Goal: Information Seeking & Learning: Check status

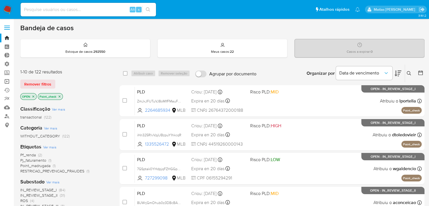
click at [9, 81] on link "Operações em massa" at bounding box center [33, 81] width 67 height 9
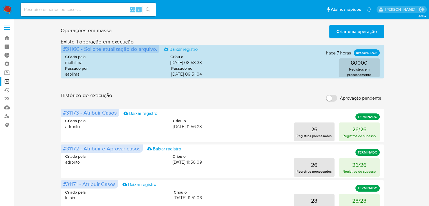
click at [335, 33] on button "Criar uma operação" at bounding box center [356, 32] width 55 height 14
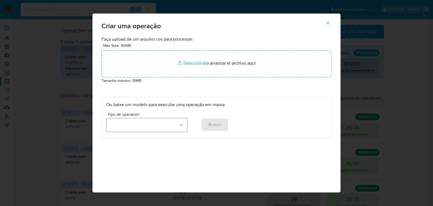
click at [167, 128] on button "button" at bounding box center [146, 125] width 81 height 14
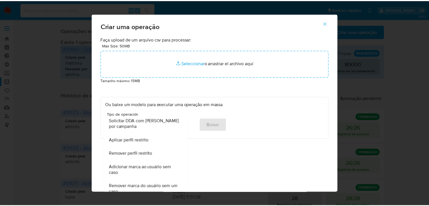
scroll to position [354, 0]
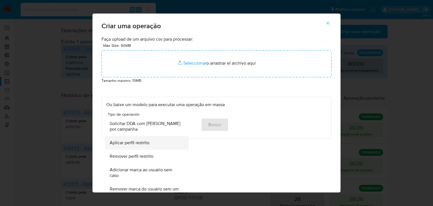
click at [152, 144] on div "Aplicar perfil restrito" at bounding box center [145, 143] width 71 height 14
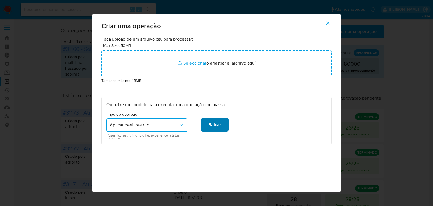
click at [209, 126] on span "Baixar" at bounding box center [214, 124] width 13 height 12
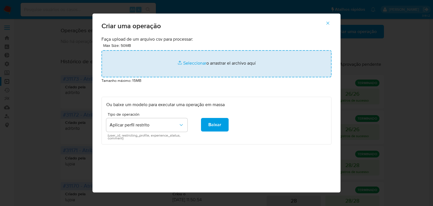
click at [189, 64] on input "file" at bounding box center [216, 63] width 230 height 27
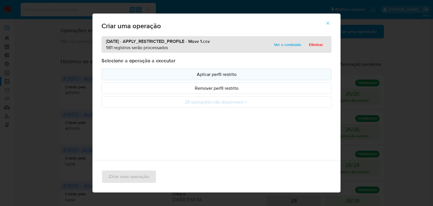
click at [247, 74] on p "Aplicar perfil restrito" at bounding box center [216, 74] width 220 height 6
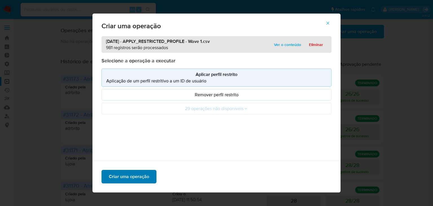
click at [134, 180] on span "Criar uma operação" at bounding box center [129, 176] width 40 height 12
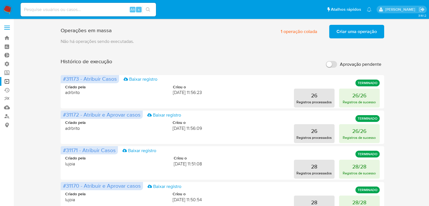
click at [340, 33] on span "Criar uma operação" at bounding box center [356, 31] width 40 height 12
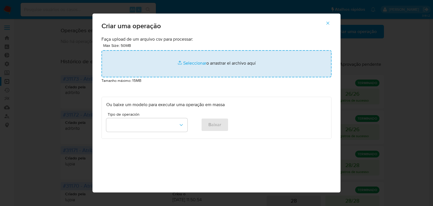
click at [189, 62] on input "file" at bounding box center [216, 63] width 230 height 27
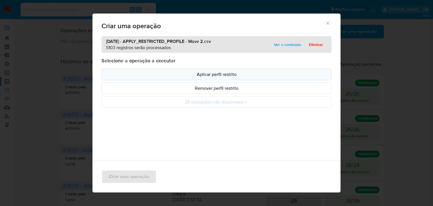
click at [246, 73] on p "Aplicar perfil restrito" at bounding box center [216, 74] width 220 height 6
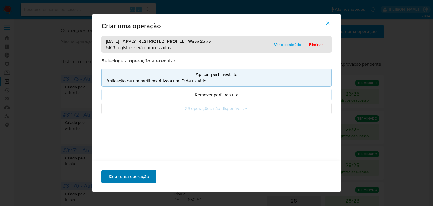
click at [112, 177] on span "Criar uma operação" at bounding box center [129, 176] width 40 height 12
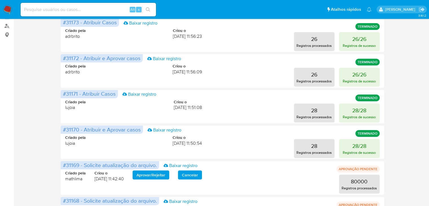
scroll to position [0, 0]
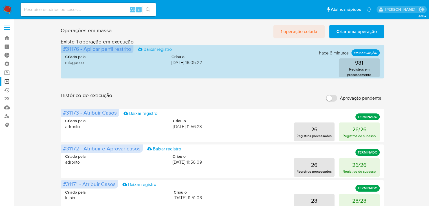
click at [289, 30] on span "1 operação colada" at bounding box center [298, 31] width 37 height 12
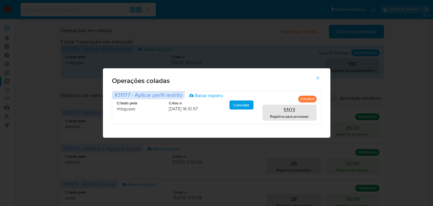
click at [317, 76] on icon "button" at bounding box center [317, 77] width 5 height 5
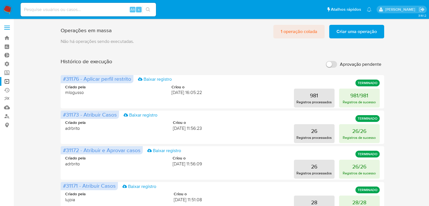
click at [309, 35] on span "1 operação colada" at bounding box center [298, 31] width 37 height 12
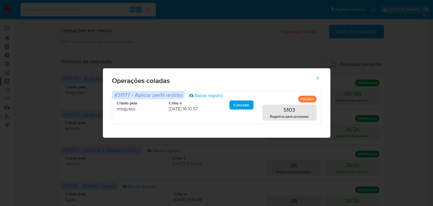
click at [318, 75] on icon "button" at bounding box center [317, 77] width 5 height 5
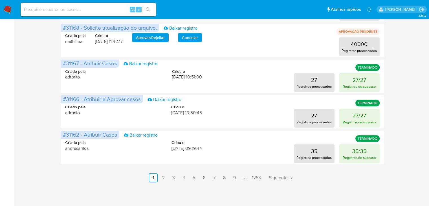
scroll to position [1, 0]
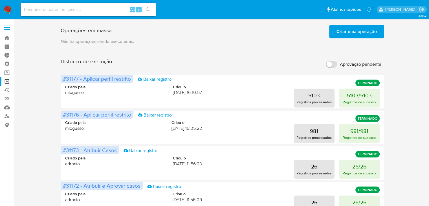
click at [72, 9] on input at bounding box center [88, 9] width 135 height 7
paste input "AAB-231"
type input "AAB-231"
click at [71, 9] on input at bounding box center [88, 9] width 135 height 7
paste input "standby"
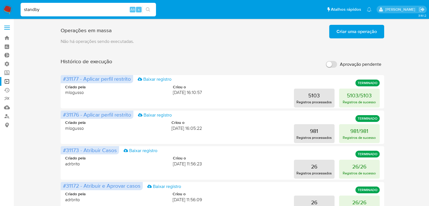
type input "standby"
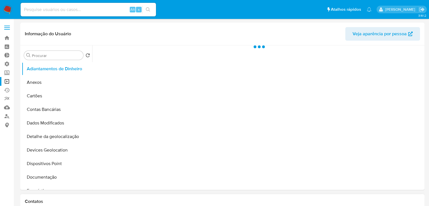
select select "10"
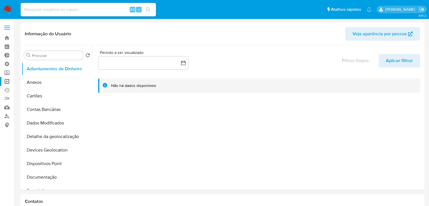
click at [53, 10] on input at bounding box center [88, 9] width 135 height 7
paste input "41939874"
type input "41939874"
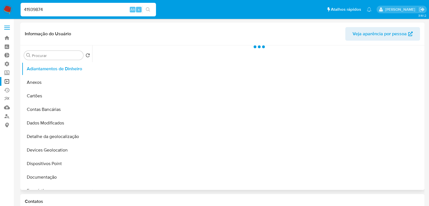
select select "10"
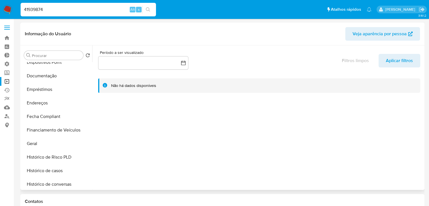
scroll to position [103, 0]
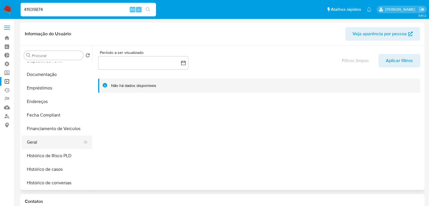
click at [72, 140] on button "Geral" at bounding box center [55, 142] width 66 height 14
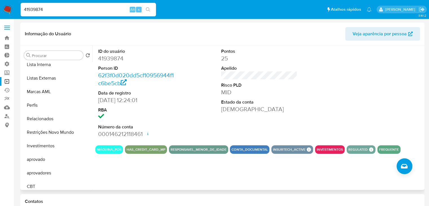
scroll to position [292, 0]
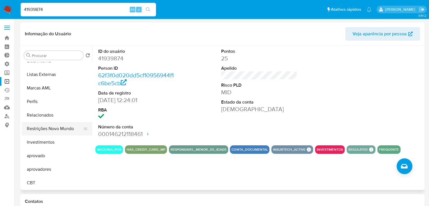
click at [69, 133] on button "Restrições Novo Mundo" at bounding box center [55, 129] width 66 height 14
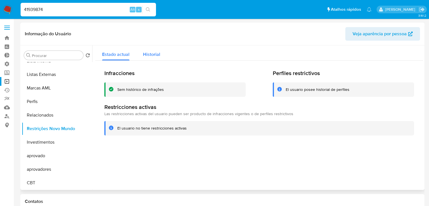
click at [156, 51] on span "Historial" at bounding box center [151, 54] width 17 height 6
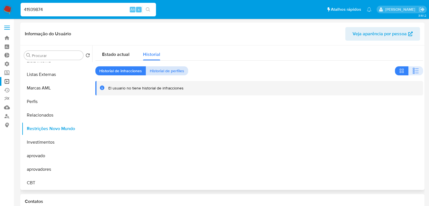
click at [166, 69] on span "Historial de perfiles" at bounding box center [167, 71] width 34 height 8
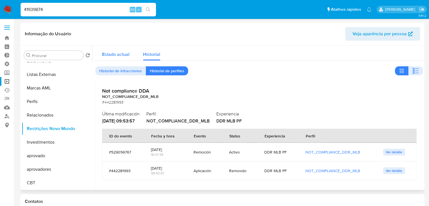
click at [119, 53] on span "Estado actual" at bounding box center [115, 54] width 27 height 6
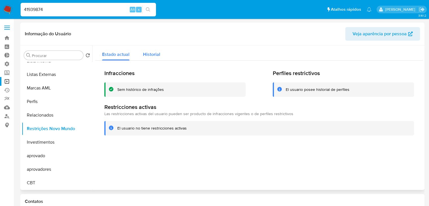
click at [148, 53] on span "Historial" at bounding box center [151, 54] width 17 height 6
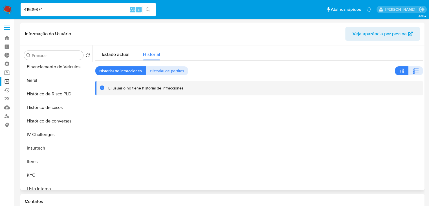
scroll to position [166, 0]
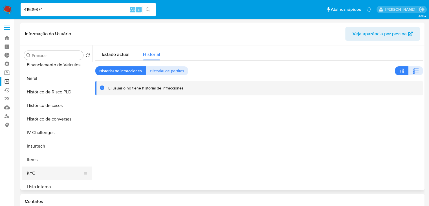
click at [62, 174] on button "KYC" at bounding box center [55, 173] width 66 height 14
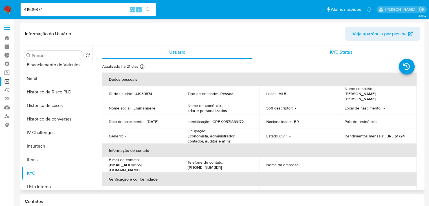
click at [330, 51] on span "KYC Status" at bounding box center [341, 52] width 23 height 6
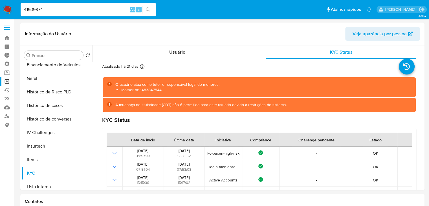
click at [57, 11] on input "41939874" at bounding box center [88, 9] width 135 height 7
paste input "2125179808"
type input "2125179808"
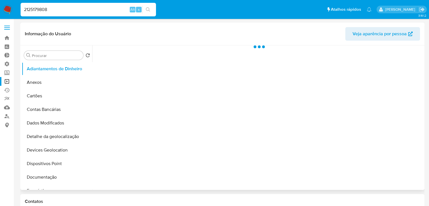
select select "10"
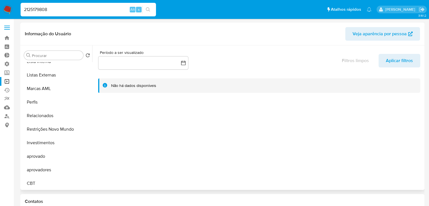
scroll to position [292, 0]
click at [61, 126] on button "Restrições Novo Mundo" at bounding box center [55, 129] width 66 height 14
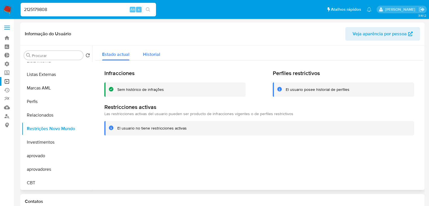
click at [151, 56] on span "Historial" at bounding box center [151, 54] width 17 height 6
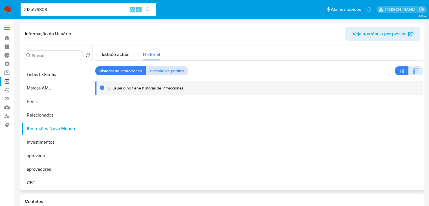
click at [167, 71] on span "Historial de perfiles" at bounding box center [167, 71] width 34 height 8
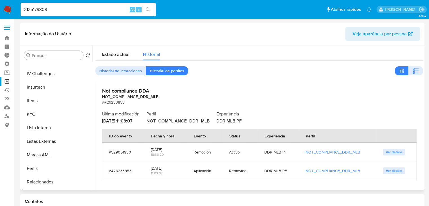
scroll to position [228, 0]
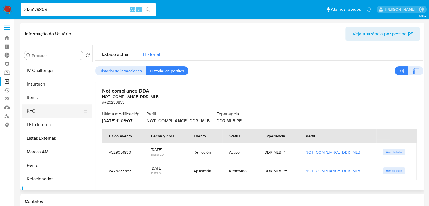
click at [64, 112] on button "KYC" at bounding box center [55, 111] width 66 height 14
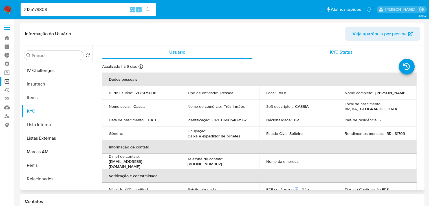
click at [330, 52] on span "KYC Status" at bounding box center [341, 52] width 23 height 6
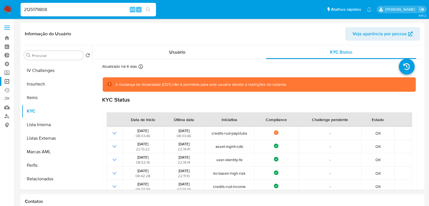
click at [59, 11] on input "2125179808" at bounding box center [88, 9] width 135 height 7
paste input "847647"
type input "28476478"
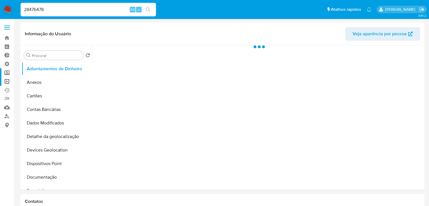
select select "10"
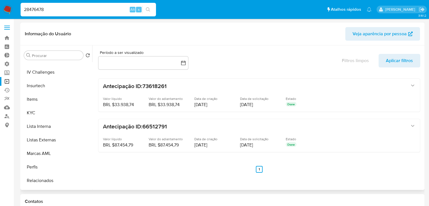
scroll to position [292, 0]
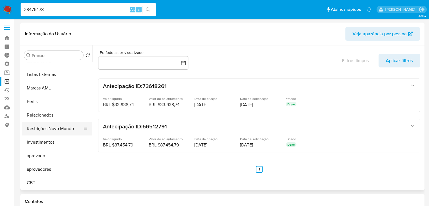
click at [65, 128] on button "Restrições Novo Mundo" at bounding box center [55, 129] width 66 height 14
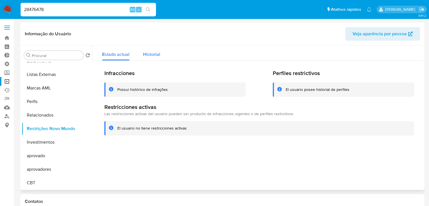
click at [157, 52] on span "Historial" at bounding box center [151, 54] width 17 height 6
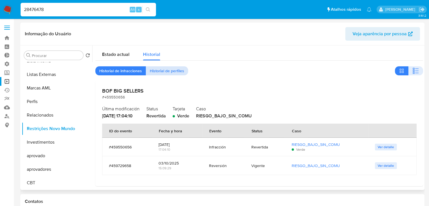
click at [162, 72] on span "Historial de perfiles" at bounding box center [167, 71] width 34 height 8
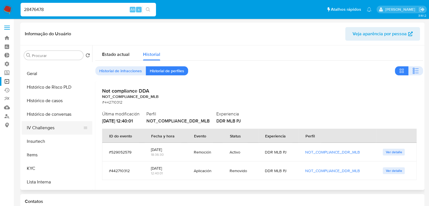
scroll to position [173, 0]
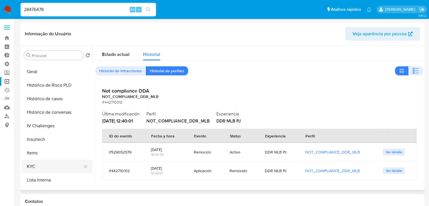
click at [68, 162] on button "KYC" at bounding box center [55, 167] width 66 height 14
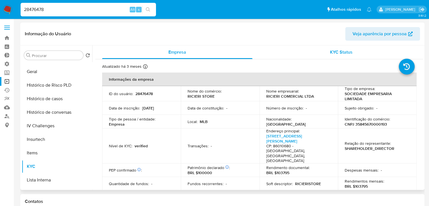
click at [335, 50] on span "KYC Status" at bounding box center [341, 52] width 23 height 6
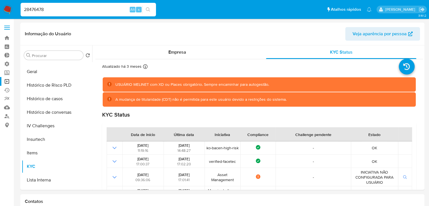
click at [57, 10] on input "28476478" at bounding box center [88, 9] width 135 height 7
paste input "141277"
type input "141277478"
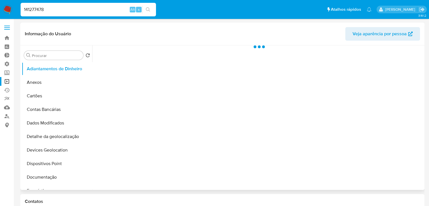
select select "10"
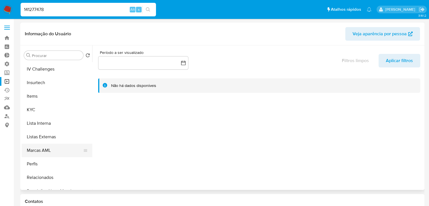
scroll to position [231, 0]
click at [51, 106] on button "KYC" at bounding box center [55, 109] width 66 height 14
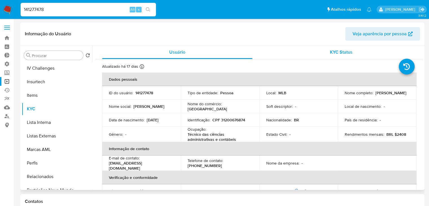
click at [346, 50] on span "KYC Status" at bounding box center [341, 52] width 23 height 6
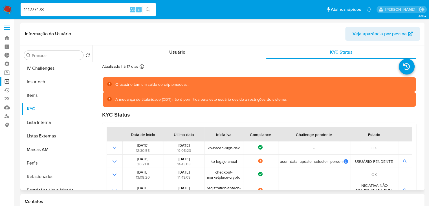
scroll to position [292, 0]
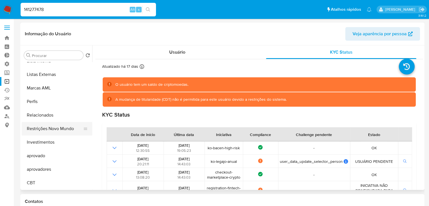
click at [57, 128] on button "Restrições Novo Mundo" at bounding box center [55, 129] width 66 height 14
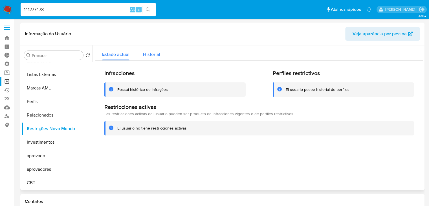
click at [145, 54] on span "Historial" at bounding box center [151, 54] width 17 height 6
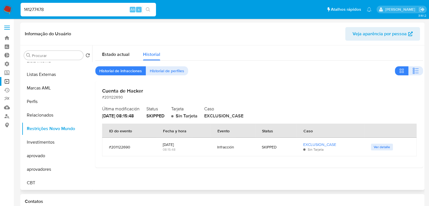
click at [163, 66] on div "Estado actual Historial Historial de infracciones Historial de perfiles Cuenta …" at bounding box center [258, 106] width 327 height 122
click at [166, 73] on span "Historial de perfiles" at bounding box center [167, 71] width 34 height 8
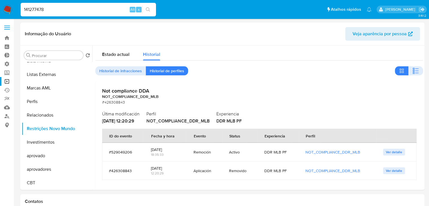
click at [60, 10] on input "141277478" at bounding box center [88, 9] width 135 height 7
paste input "82808332"
type input "182808332"
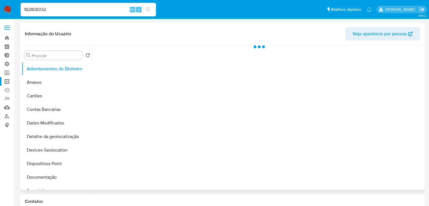
select select "10"
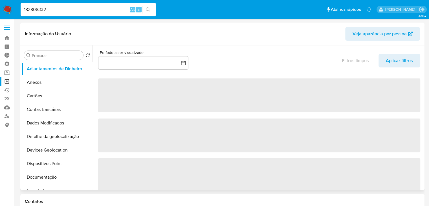
drag, startPoint x: 92, startPoint y: 91, endPoint x: 96, endPoint y: 115, distance: 24.8
click at [96, 115] on div at bounding box center [257, 117] width 331 height 144
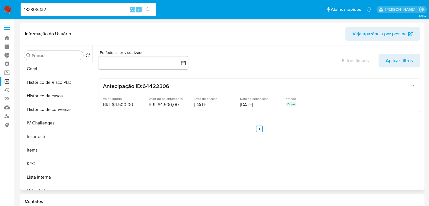
scroll to position [178, 0]
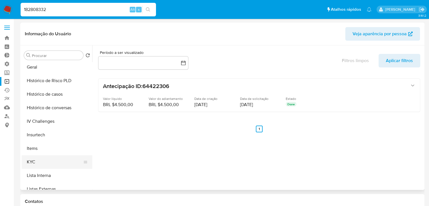
click at [68, 159] on button "KYC" at bounding box center [55, 162] width 66 height 14
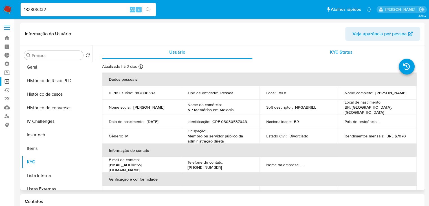
click at [344, 50] on span "KYC Status" at bounding box center [341, 52] width 23 height 6
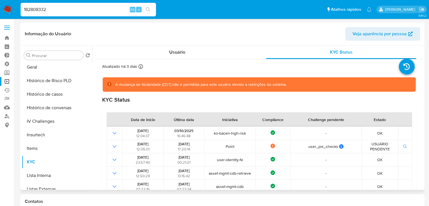
scroll to position [292, 0]
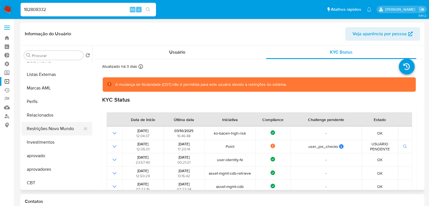
click at [61, 128] on button "Restrições Novo Mundo" at bounding box center [55, 129] width 66 height 14
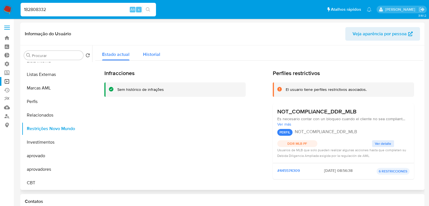
click at [157, 51] on span "Historial" at bounding box center [151, 54] width 17 height 6
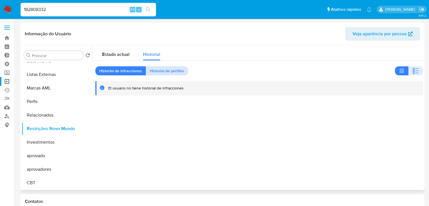
click at [162, 69] on span "Historial de perfiles" at bounding box center [167, 71] width 34 height 8
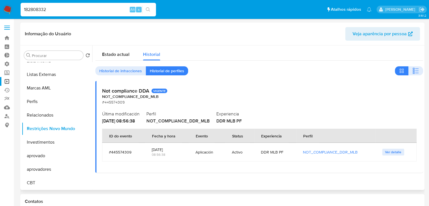
scroll to position [0, 0]
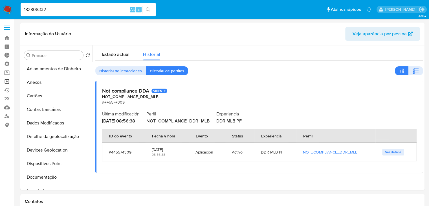
click at [7, 82] on link "Operações em massa" at bounding box center [33, 81] width 67 height 9
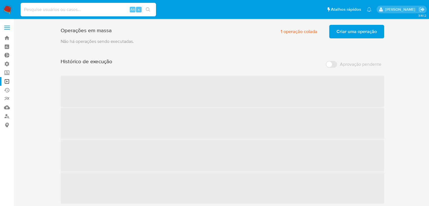
click at [77, 12] on input at bounding box center [88, 9] width 135 height 7
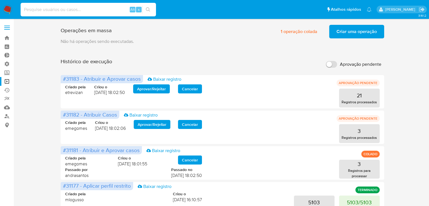
paste input "267680730"
type input "267680730"
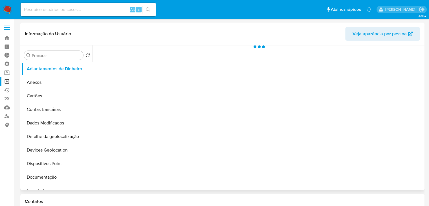
select select "10"
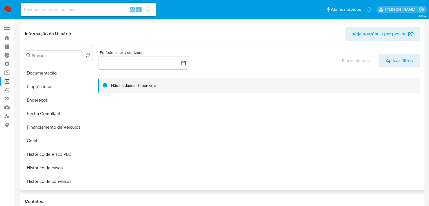
scroll to position [105, 0]
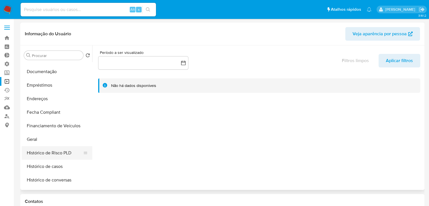
click at [62, 146] on button "Histórico de Risco PLD" at bounding box center [55, 153] width 66 height 14
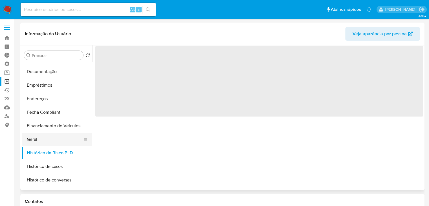
click at [62, 140] on button "Geral" at bounding box center [55, 139] width 66 height 14
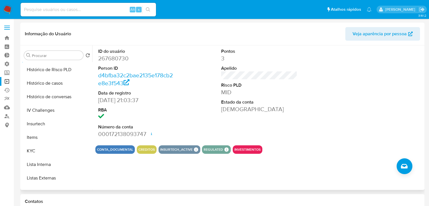
scroll to position [192, 0]
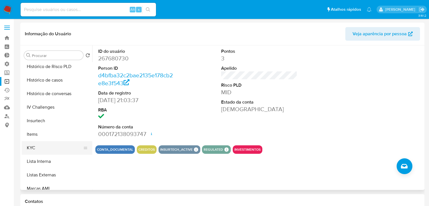
click at [71, 149] on button "KYC" at bounding box center [55, 148] width 66 height 14
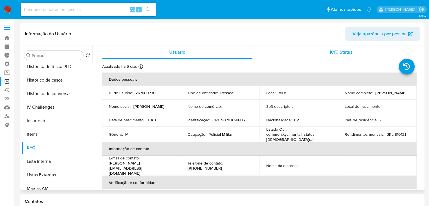
click at [345, 49] on span "KYC Status" at bounding box center [341, 52] width 23 height 6
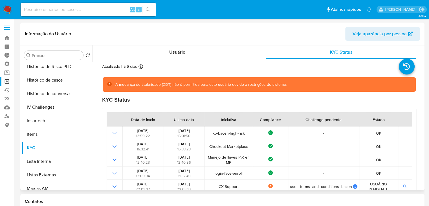
scroll to position [292, 0]
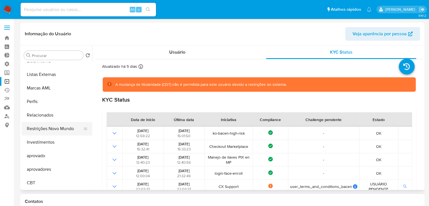
click at [58, 130] on button "Restrições Novo Mundo" at bounding box center [55, 129] width 66 height 14
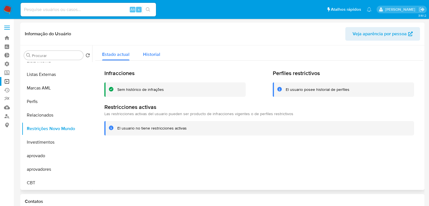
click at [144, 53] on span "Historial" at bounding box center [151, 54] width 17 height 6
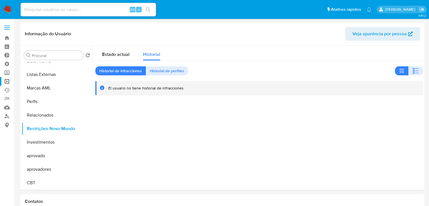
click at [76, 12] on input at bounding box center [88, 9] width 135 height 7
paste input "182808332"
type input "182808332"
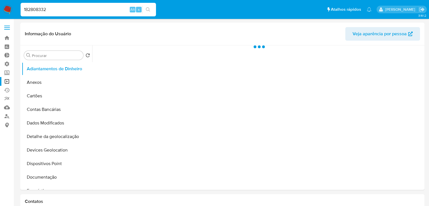
select select "10"
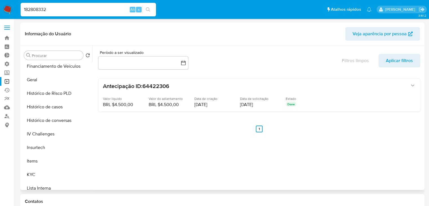
scroll to position [191, 0]
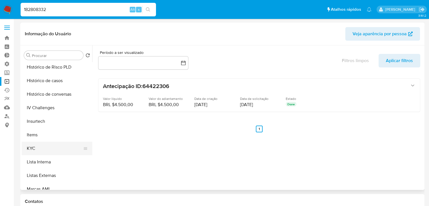
click at [73, 147] on button "KYC" at bounding box center [55, 148] width 66 height 14
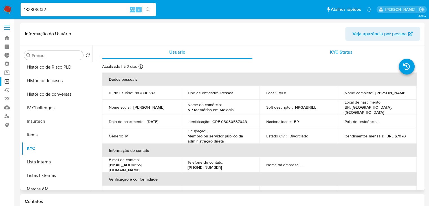
click at [333, 52] on span "KYC Status" at bounding box center [341, 52] width 23 height 6
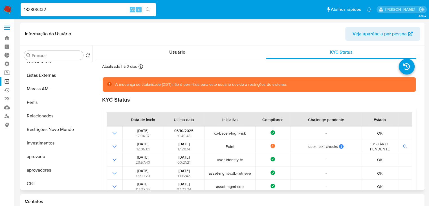
scroll to position [292, 0]
click at [53, 130] on button "Restrições Novo Mundo" at bounding box center [55, 129] width 66 height 14
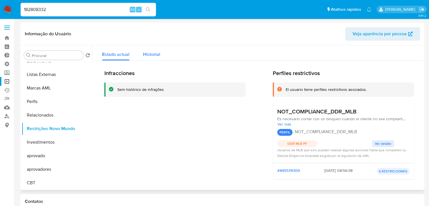
click at [154, 56] on span "Historial" at bounding box center [151, 54] width 17 height 6
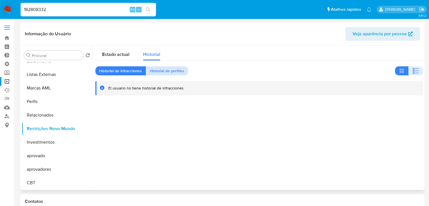
click at [176, 70] on span "Historial de perfiles" at bounding box center [167, 71] width 34 height 8
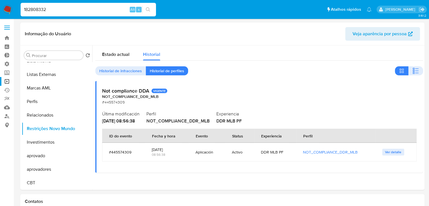
click at [68, 9] on input "182808332" at bounding box center [88, 9] width 135 height 7
paste input "499446053"
type input "499446053"
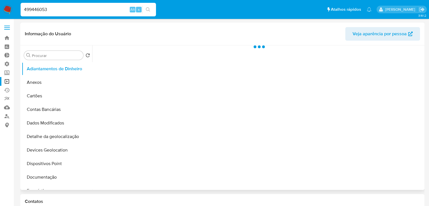
select select "10"
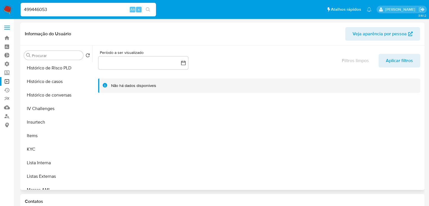
scroll to position [192, 0]
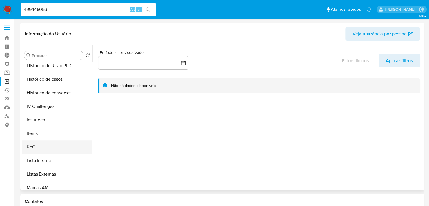
click at [72, 150] on button "KYC" at bounding box center [55, 147] width 66 height 14
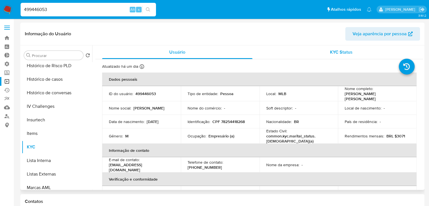
click at [348, 50] on span "KYC Status" at bounding box center [341, 52] width 23 height 6
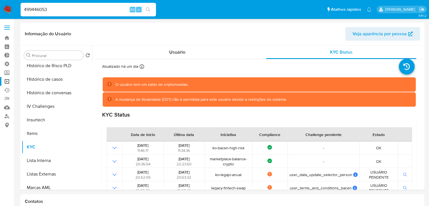
click at [57, 12] on input "499446053" at bounding box center [88, 9] width 135 height 7
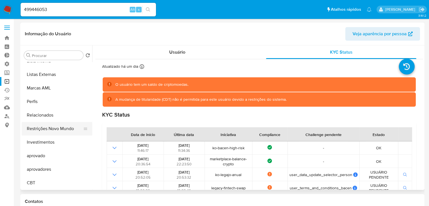
click at [61, 129] on button "Restrições Novo Mundo" at bounding box center [55, 129] width 66 height 14
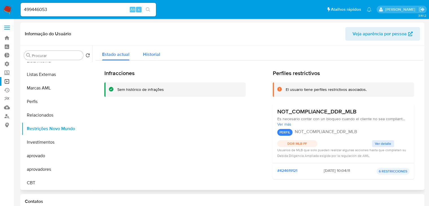
click at [156, 57] on span "Historial" at bounding box center [151, 54] width 17 height 6
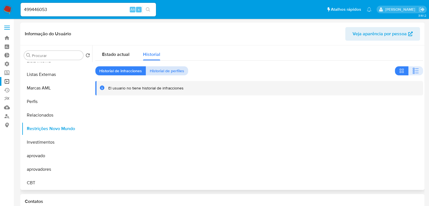
click at [178, 75] on span "Historial de perfiles" at bounding box center [167, 71] width 34 height 8
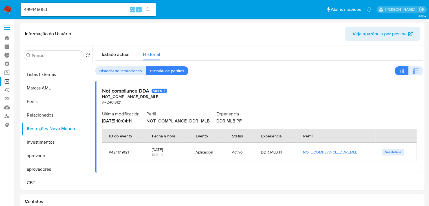
click at [54, 11] on input "499446053" at bounding box center [88, 9] width 135 height 7
paste input "635971412"
type input "635971412"
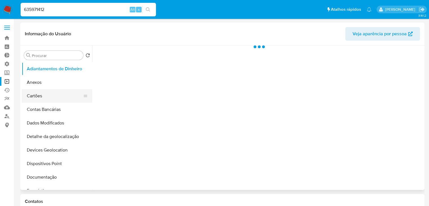
select select "10"
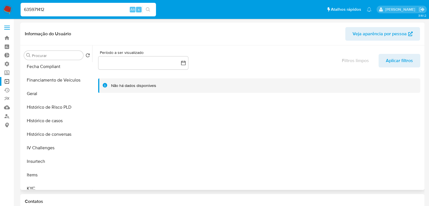
scroll to position [172, 0]
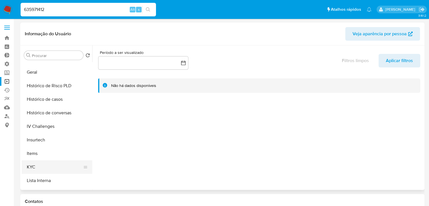
click at [73, 165] on button "KYC" at bounding box center [55, 167] width 66 height 14
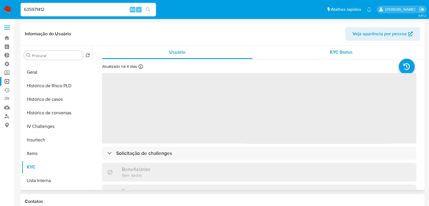
click at [331, 51] on span "KYC Status" at bounding box center [341, 52] width 23 height 6
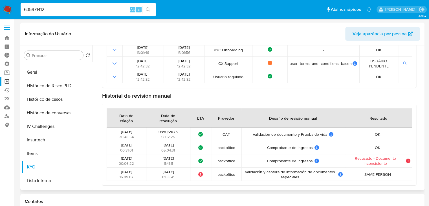
scroll to position [292, 0]
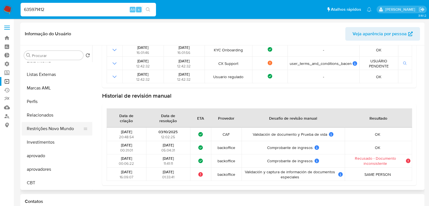
click at [63, 129] on button "Restrições Novo Mundo" at bounding box center [55, 129] width 66 height 14
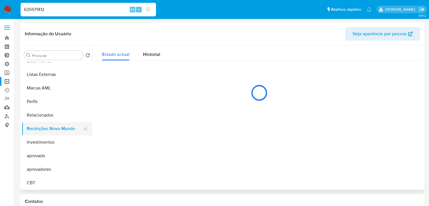
scroll to position [0, 0]
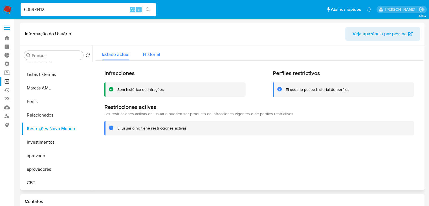
click at [145, 54] on span "Historial" at bounding box center [151, 54] width 17 height 6
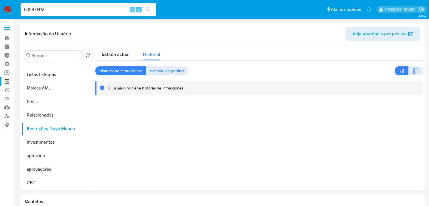
click at [70, 11] on input "635971412" at bounding box center [88, 9] width 135 height 7
paste input "400003926"
type input "400003926"
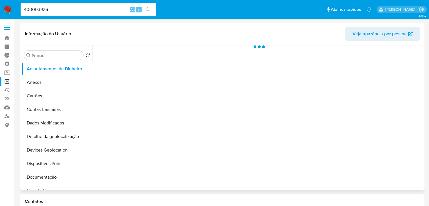
select select "10"
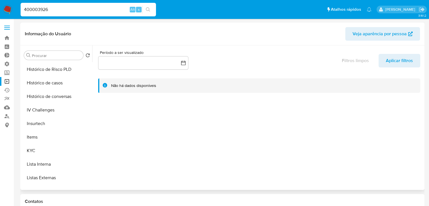
scroll to position [198, 0]
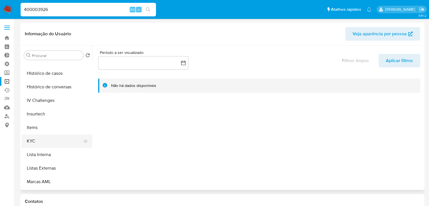
click at [72, 142] on button "KYC" at bounding box center [55, 141] width 66 height 14
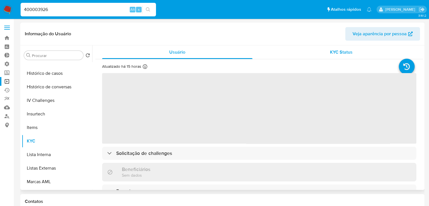
click at [333, 53] on span "KYC Status" at bounding box center [341, 52] width 23 height 6
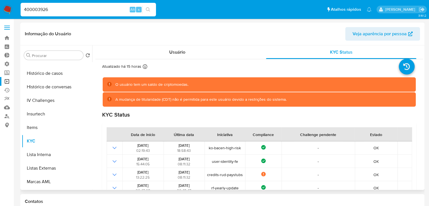
scroll to position [292, 0]
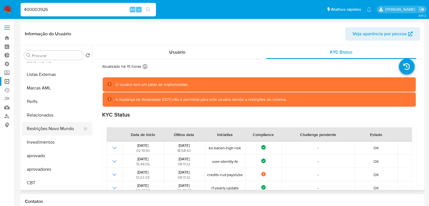
click at [66, 129] on button "Restrições Novo Mundo" at bounding box center [55, 129] width 66 height 14
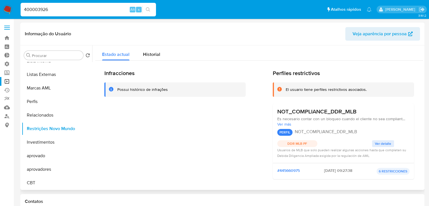
click at [154, 61] on div "Infracciones Possui histórico de infrações Perfiles restrictivos El usuario tie…" at bounding box center [258, 168] width 327 height 214
click at [153, 55] on span "Historial" at bounding box center [151, 54] width 17 height 6
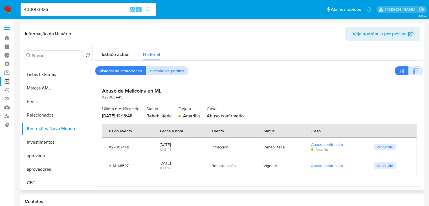
click at [169, 74] on span "Historial de perfiles" at bounding box center [167, 71] width 34 height 8
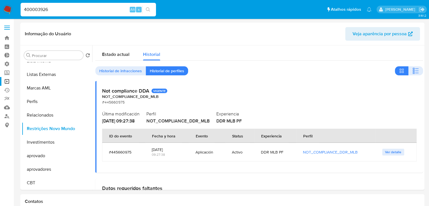
click at [46, 10] on input "400003926" at bounding box center [88, 9] width 135 height 7
paste input "180702507"
type input "180702507"
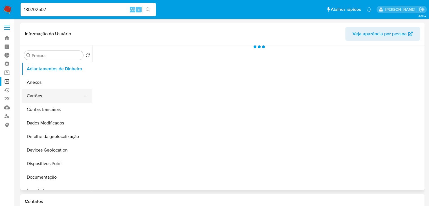
select select "10"
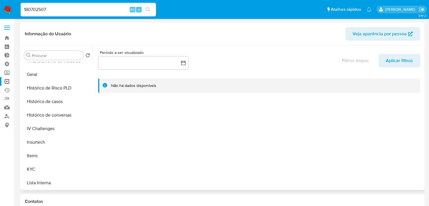
scroll to position [173, 0]
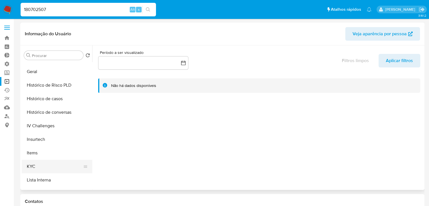
click at [69, 168] on button "KYC" at bounding box center [55, 167] width 66 height 14
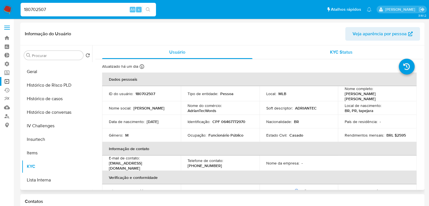
click at [342, 52] on span "KYC Status" at bounding box center [341, 52] width 23 height 6
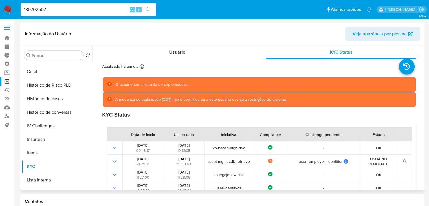
scroll to position [292, 0]
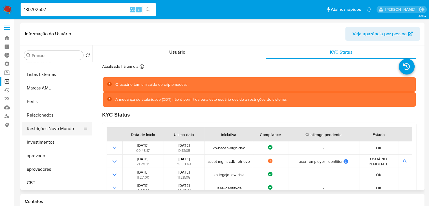
click at [61, 131] on button "Restrições Novo Mundo" at bounding box center [55, 129] width 66 height 14
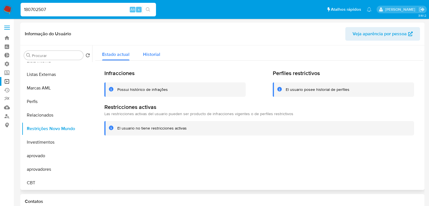
click at [149, 57] on span "Historial" at bounding box center [151, 54] width 17 height 6
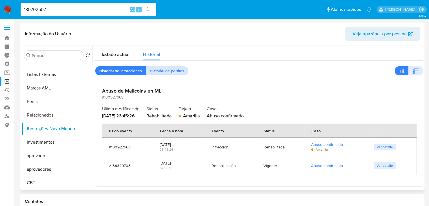
click at [169, 69] on span "Historial de perfiles" at bounding box center [167, 71] width 34 height 8
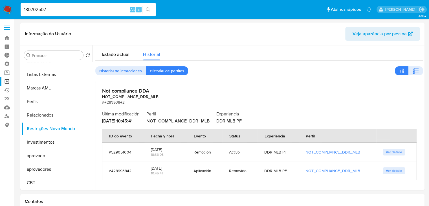
click at [91, 10] on input "180702507" at bounding box center [88, 9] width 135 height 7
paste input "012909685"
type input "1012909685"
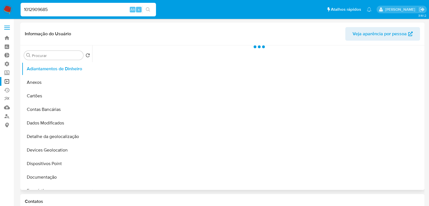
select select "10"
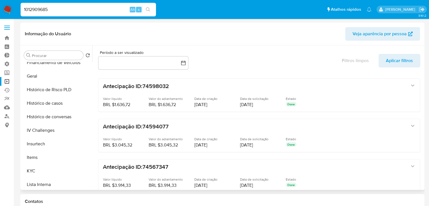
scroll to position [172, 0]
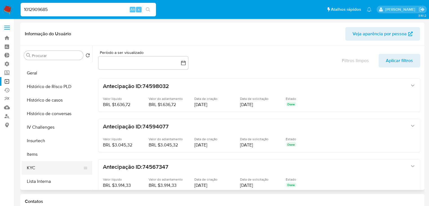
click at [71, 165] on button "KYC" at bounding box center [55, 168] width 66 height 14
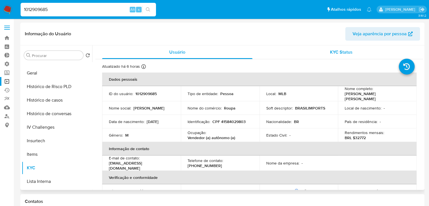
click at [335, 51] on span "KYC Status" at bounding box center [341, 52] width 23 height 6
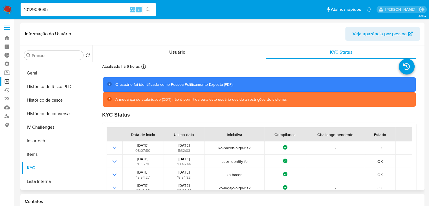
scroll to position [292, 0]
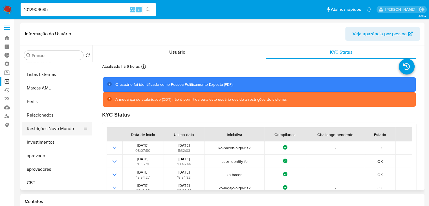
click at [57, 128] on button "Restrições Novo Mundo" at bounding box center [55, 129] width 66 height 14
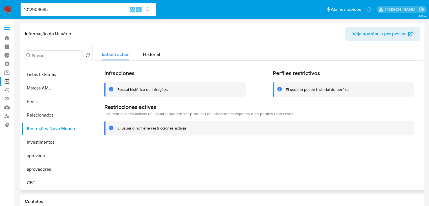
click at [151, 62] on div "Infracciones Possui histórico de infrações Perfiles restrictivos El usuario pos…" at bounding box center [258, 103] width 327 height 84
click at [153, 56] on span "Historial" at bounding box center [151, 54] width 17 height 6
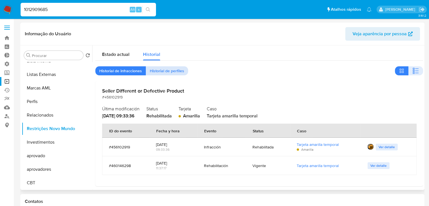
click at [166, 72] on span "Historial de perfiles" at bounding box center [167, 71] width 34 height 8
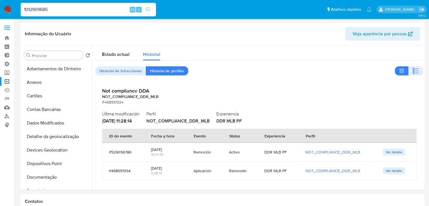
select select "10"
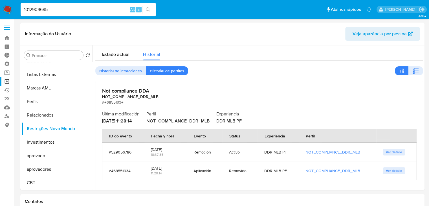
click at [92, 10] on input "1012909685" at bounding box center [88, 9] width 135 height 7
paste input "809574501"
type input "1809574501"
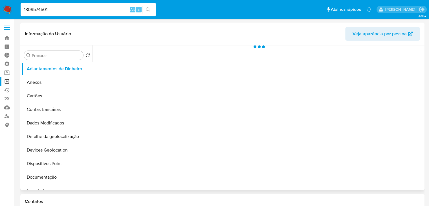
select select "10"
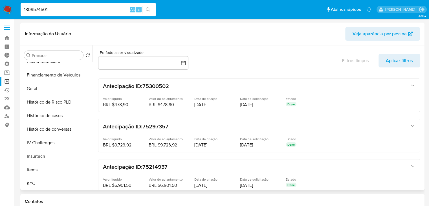
scroll to position [158, 0]
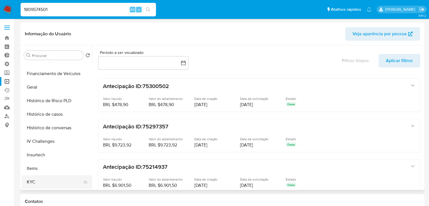
click at [65, 183] on button "KYC" at bounding box center [55, 182] width 66 height 14
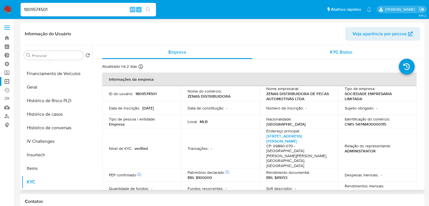
click at [345, 52] on span "KYC Status" at bounding box center [341, 52] width 23 height 6
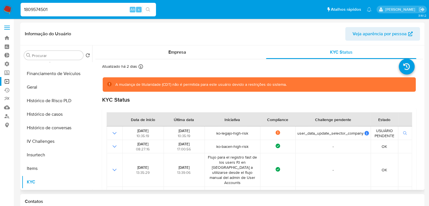
scroll to position [292, 0]
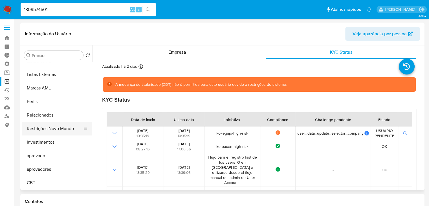
click at [62, 129] on button "Restrições Novo Mundo" at bounding box center [55, 129] width 66 height 14
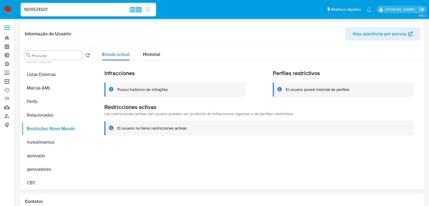
click at [8, 82] on link "Operações em massa" at bounding box center [33, 81] width 67 height 9
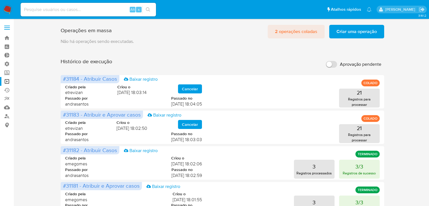
click at [288, 32] on span "2 operações coladas" at bounding box center [296, 31] width 42 height 12
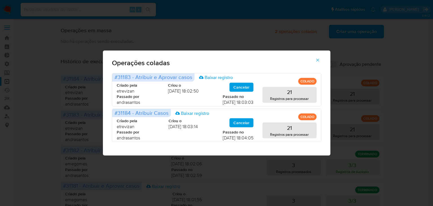
click at [317, 60] on icon "button" at bounding box center [317, 59] width 5 height 5
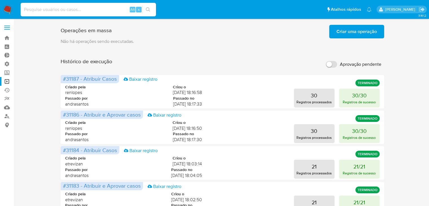
click at [111, 9] on input at bounding box center [88, 9] width 135 height 7
paste input "250455482"
type input "250455482"
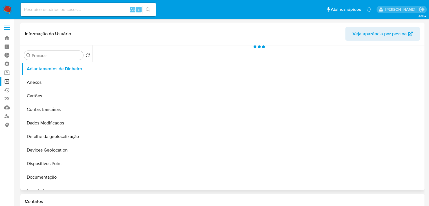
select select "10"
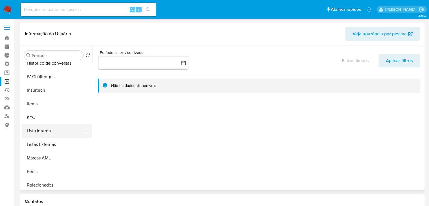
scroll to position [221, 0]
click at [67, 121] on button "KYC" at bounding box center [55, 119] width 66 height 14
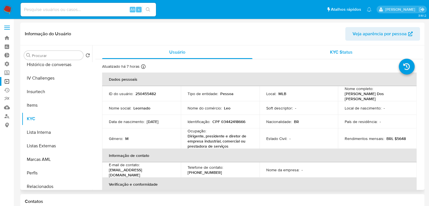
click at [331, 52] on span "KYC Status" at bounding box center [341, 52] width 23 height 6
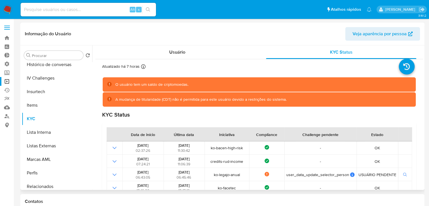
scroll to position [292, 0]
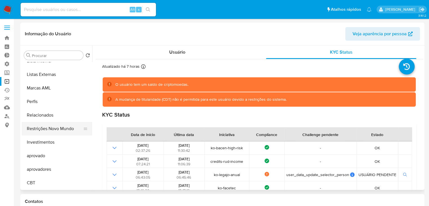
click at [74, 128] on button "Restrições Novo Mundo" at bounding box center [55, 129] width 66 height 14
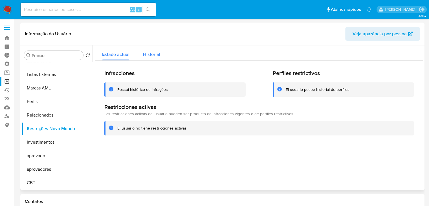
click at [159, 56] on span "Historial" at bounding box center [151, 54] width 17 height 6
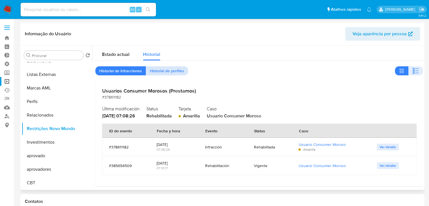
click at [171, 70] on span "Historial de perfiles" at bounding box center [167, 71] width 34 height 8
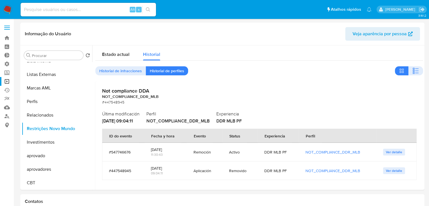
click at [69, 11] on input at bounding box center [88, 9] width 135 height 7
paste input "2006464852"
type input "2006464852"
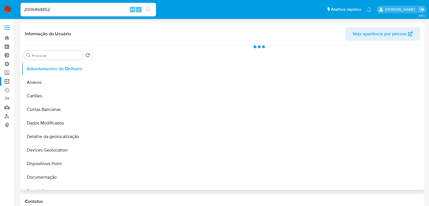
select select "10"
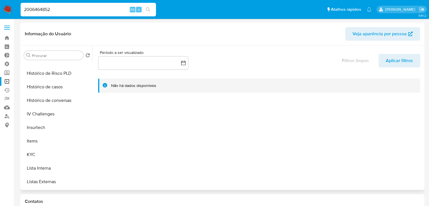
scroll to position [186, 0]
click at [60, 147] on button "KYC" at bounding box center [55, 153] width 66 height 14
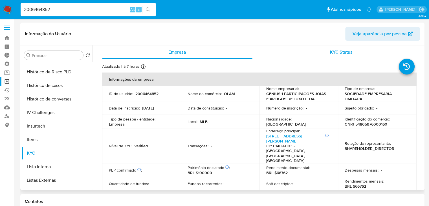
click at [334, 52] on span "KYC Status" at bounding box center [341, 52] width 23 height 6
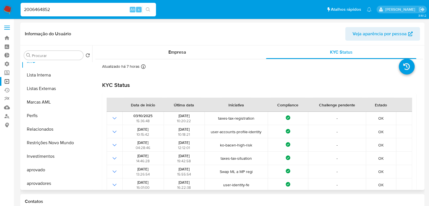
scroll to position [292, 0]
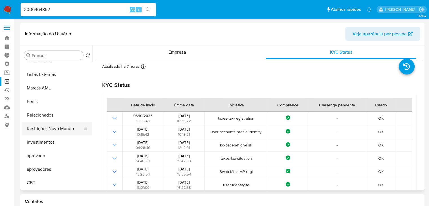
click at [47, 125] on button "Restrições Novo Mundo" at bounding box center [55, 129] width 66 height 14
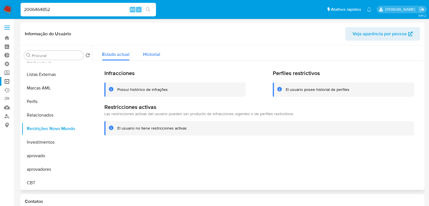
click at [155, 54] on span "Historial" at bounding box center [151, 54] width 17 height 6
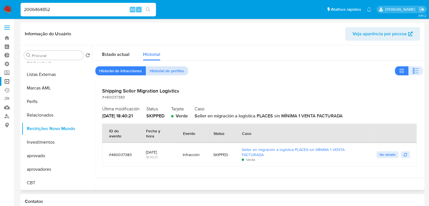
click at [176, 70] on span "Historial de perfiles" at bounding box center [167, 71] width 34 height 8
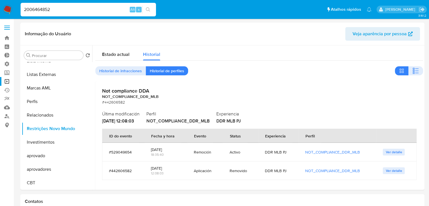
click at [43, 10] on input "2006464852" at bounding box center [88, 9] width 135 height 7
paste input "14035735"
type input "14035735"
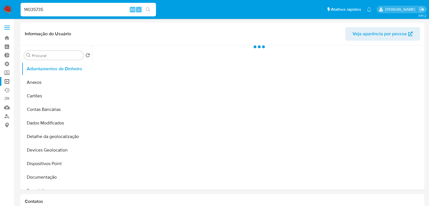
select select "10"
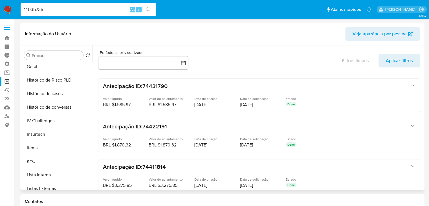
scroll to position [182, 0]
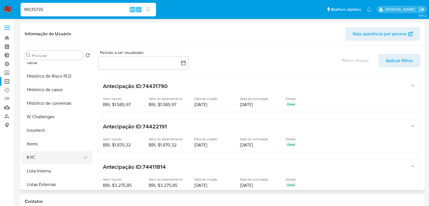
click at [66, 157] on button "KYC" at bounding box center [55, 157] width 66 height 14
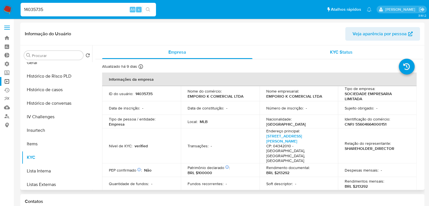
click at [351, 55] on div "KYC Status" at bounding box center [341, 52] width 150 height 14
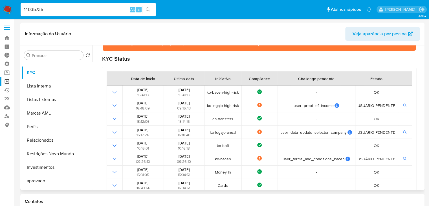
scroll to position [292, 0]
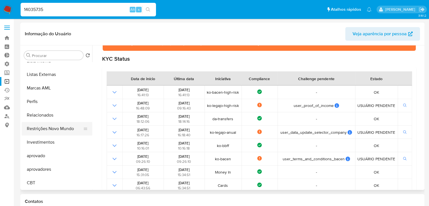
click at [64, 127] on button "Restrições Novo Mundo" at bounding box center [55, 129] width 66 height 14
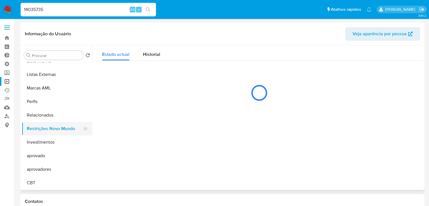
scroll to position [0, 0]
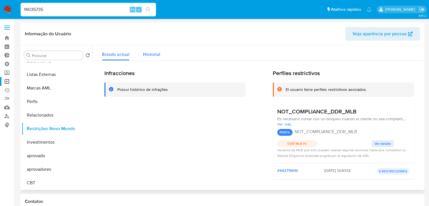
click at [152, 54] on span "Historial" at bounding box center [151, 54] width 17 height 6
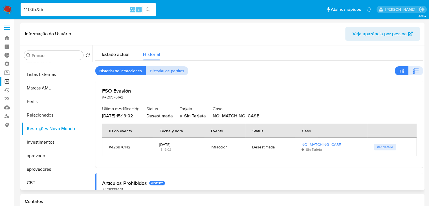
click at [158, 72] on span "Historial de perfiles" at bounding box center [167, 71] width 34 height 8
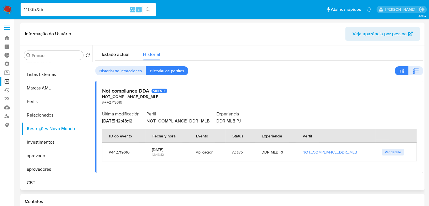
drag, startPoint x: 92, startPoint y: 174, endPoint x: 99, endPoint y: 137, distance: 37.7
click at [99, 137] on div at bounding box center [257, 117] width 331 height 144
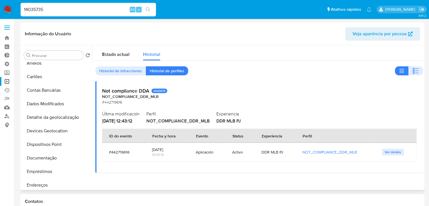
scroll to position [16, 0]
